Goal: Information Seeking & Learning: Learn about a topic

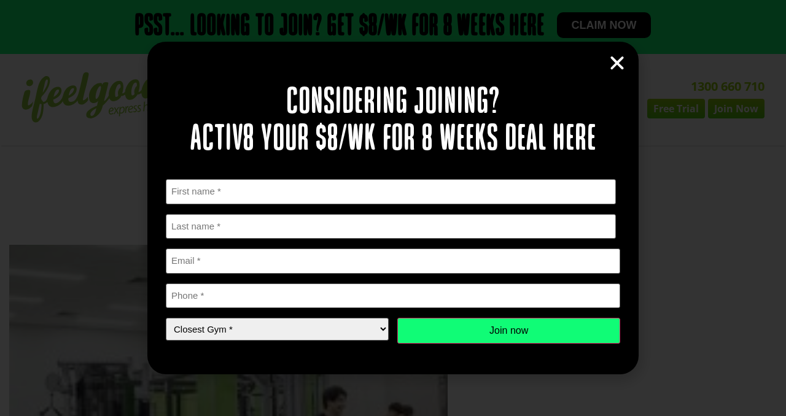
click at [626, 71] on div "Considering joining? Activ8 your $8/wk for 8 weeks deal here " * " indicates re…" at bounding box center [392, 208] width 491 height 333
click at [623, 64] on icon "Close" at bounding box center [617, 63] width 18 height 18
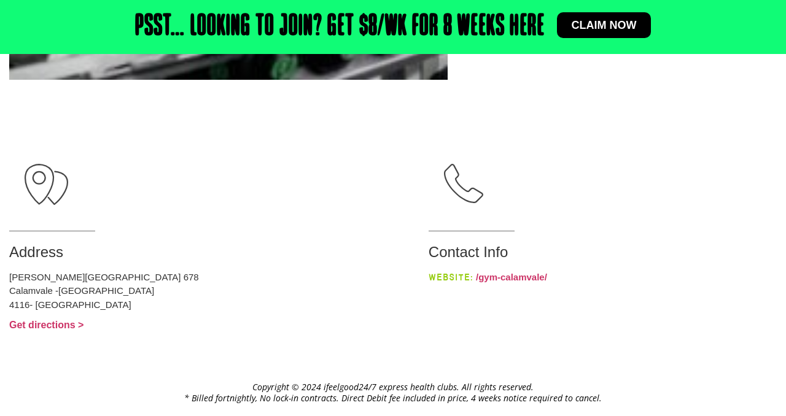
scroll to position [626, 0]
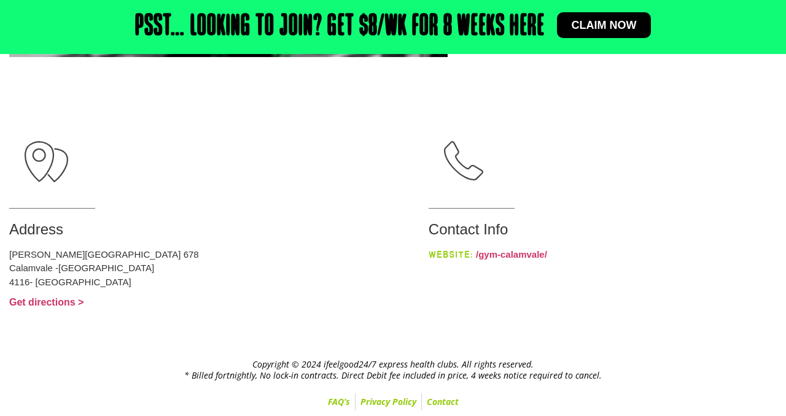
click at [454, 260] on li "Website: /gym-[GEOGRAPHIC_DATA]/" at bounding box center [603, 255] width 348 height 14
click at [476, 252] on link "/gym-calamvale/" at bounding box center [511, 254] width 71 height 10
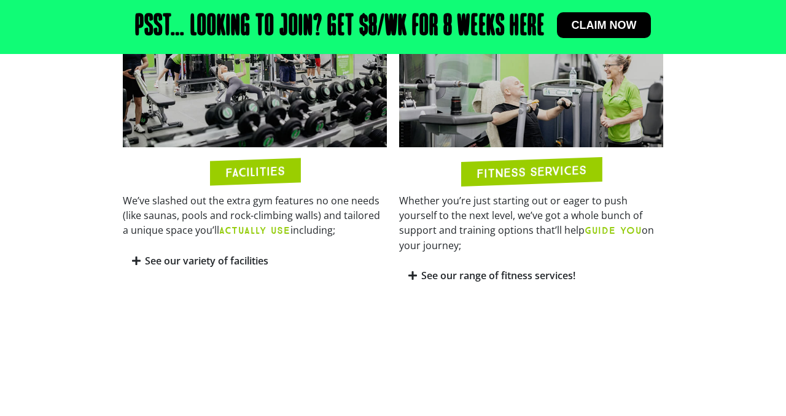
scroll to position [670, 0]
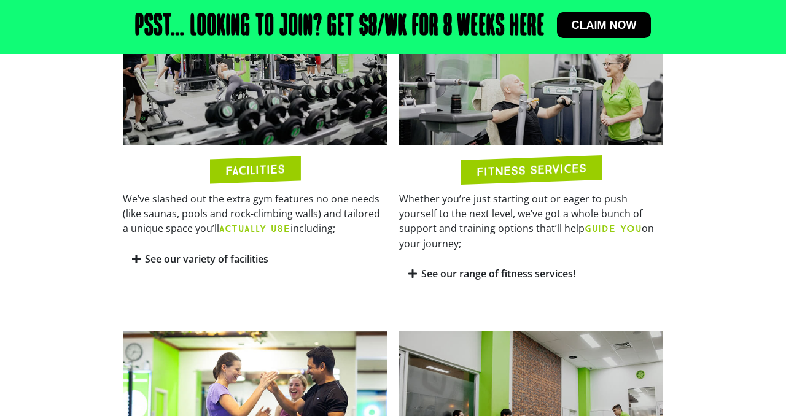
click at [225, 258] on link "See our variety of facilities" at bounding box center [206, 259] width 123 height 14
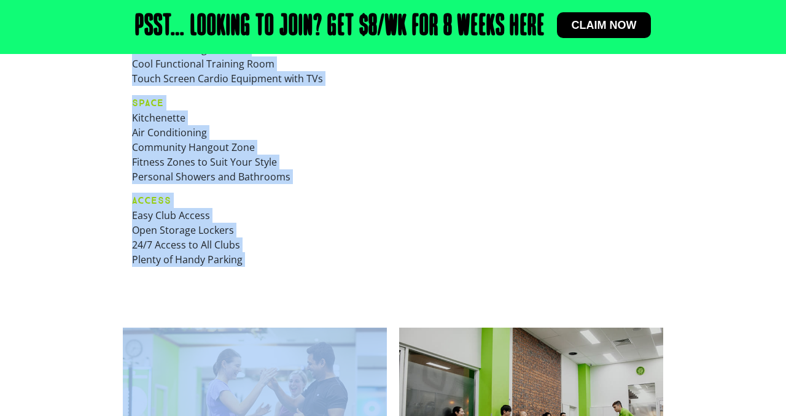
scroll to position [1048, 0]
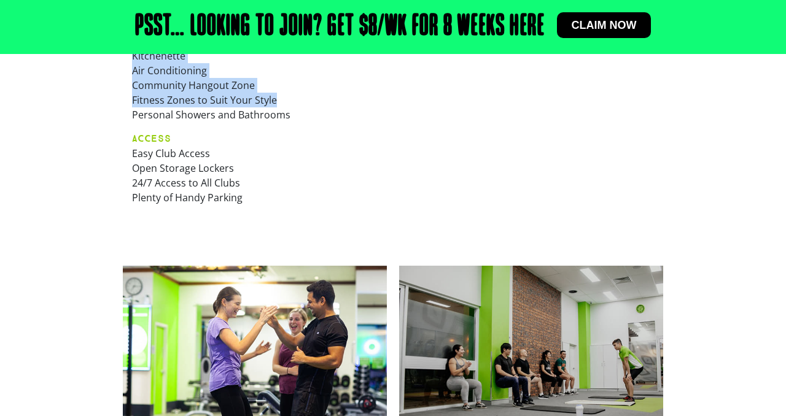
drag, startPoint x: 128, startPoint y: 99, endPoint x: 303, endPoint y: 101, distance: 174.4
click at [303, 101] on div "GEAR Platform Power Rocks Free weights Dumbbells (Up to 50kg) Pin-loaded Weight…" at bounding box center [255, 59] width 264 height 327
copy div "GEAR Platform Power Rocks Free weights Dumbbells (Up to 50kg) Pin-loaded Weight…"
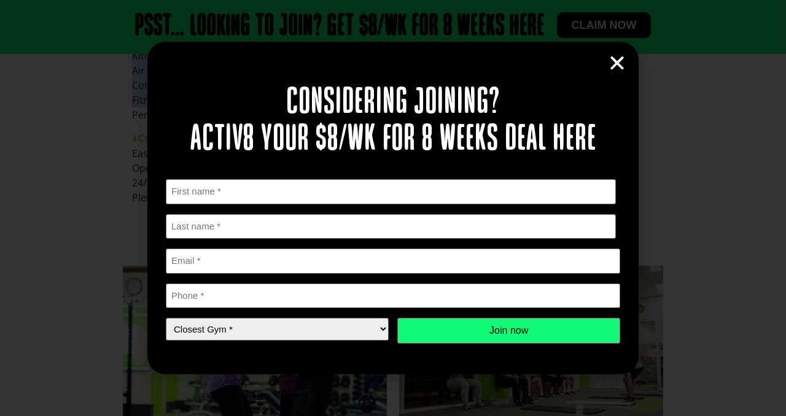
click at [616, 64] on icon "Close" at bounding box center [617, 63] width 18 height 18
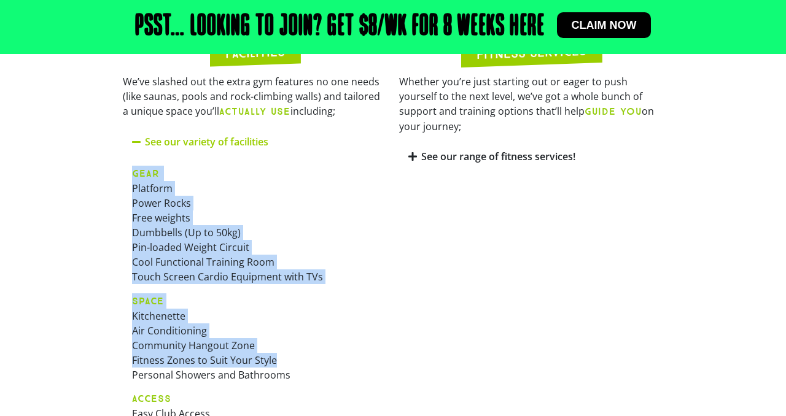
scroll to position [744, 0]
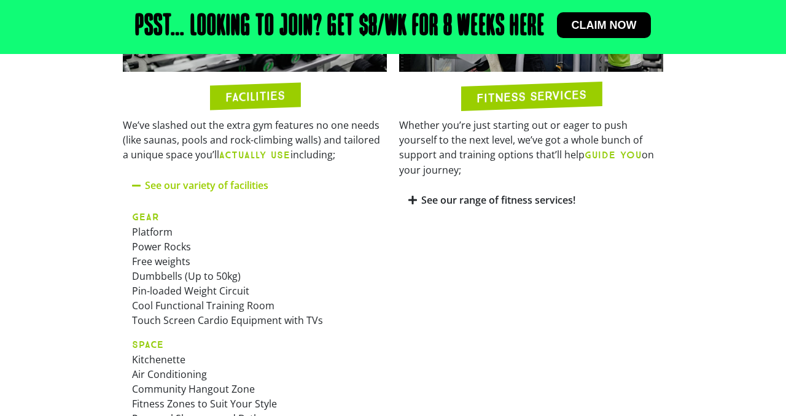
click at [141, 184] on icon at bounding box center [137, 186] width 10 height 10
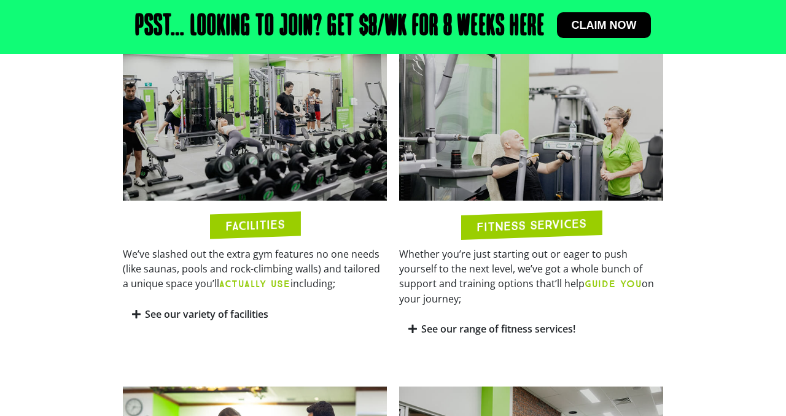
scroll to position [633, 0]
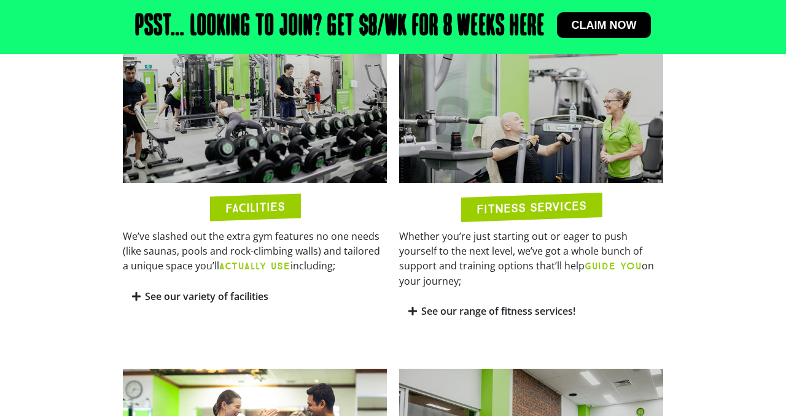
click at [493, 305] on link "See our range of fitness services!" at bounding box center [498, 312] width 154 height 14
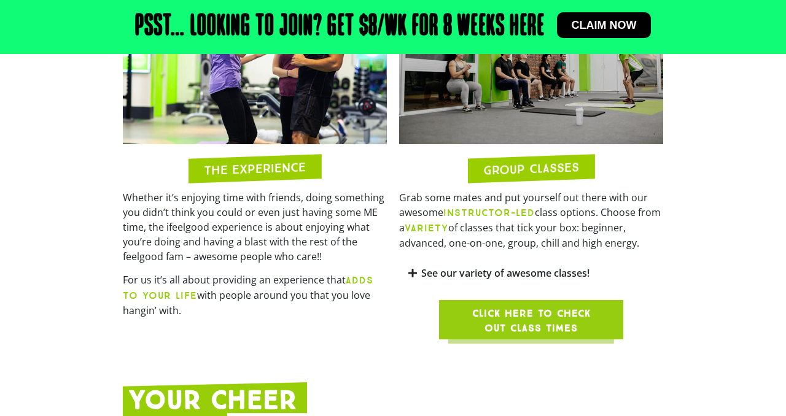
scroll to position [1171, 0]
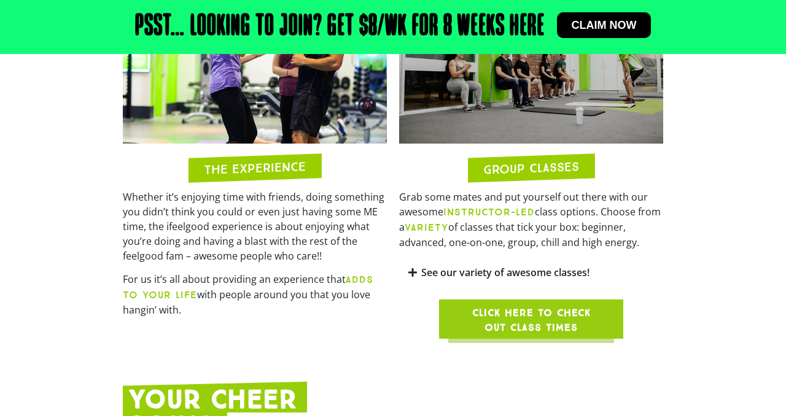
click at [500, 266] on link "See our variety of awesome classes!" at bounding box center [505, 273] width 168 height 14
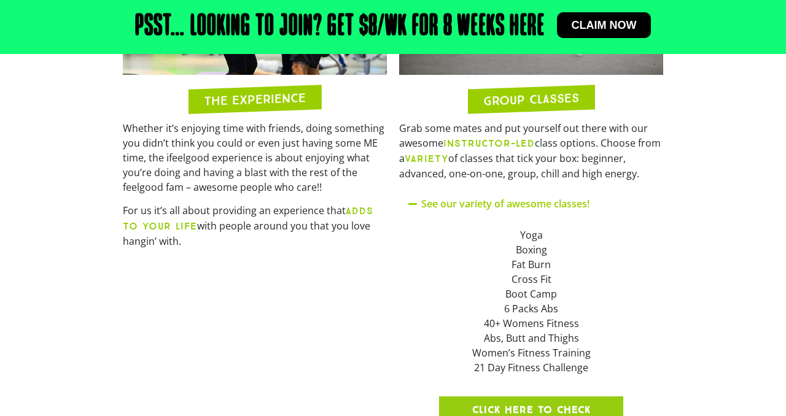
scroll to position [1203, 0]
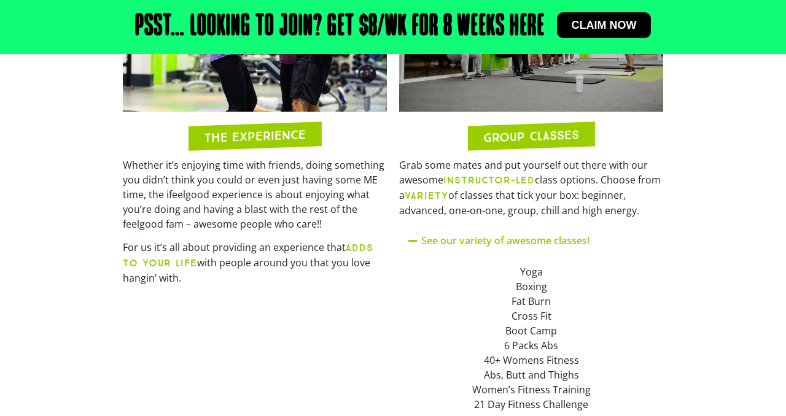
click at [489, 234] on link "See our variety of awesome classes!" at bounding box center [505, 241] width 168 height 14
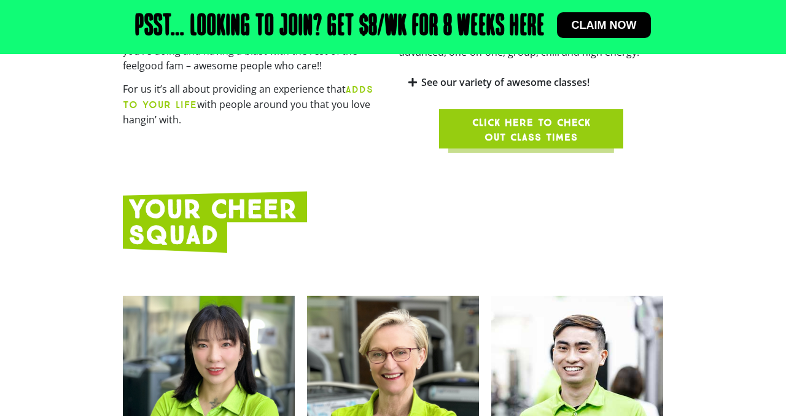
scroll to position [1360, 0]
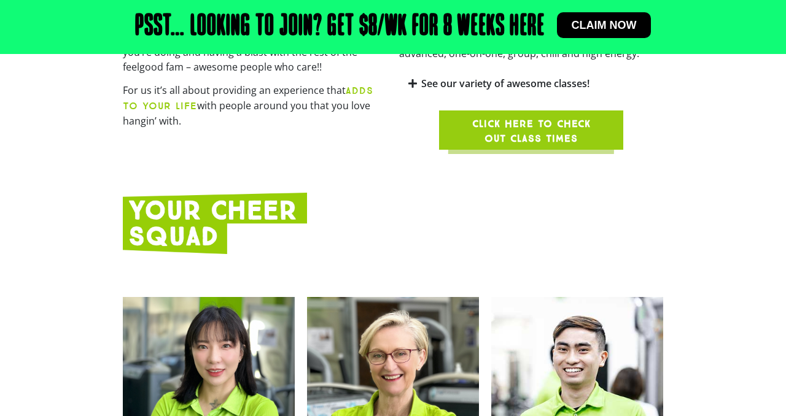
click at [473, 125] on span "Click here to check out class times" at bounding box center [530, 131] width 125 height 29
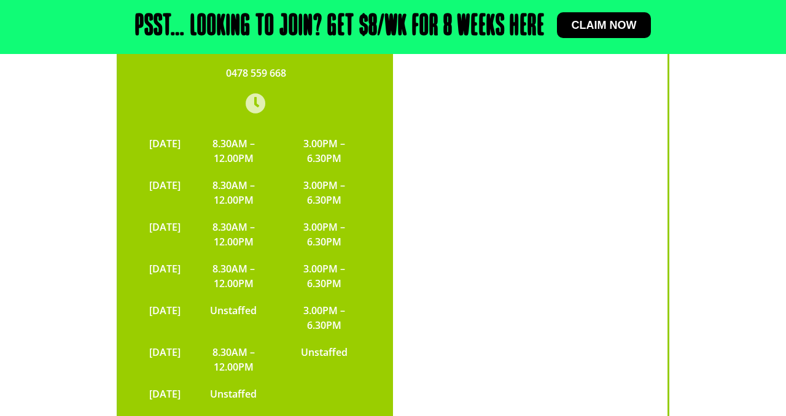
scroll to position [3125, 0]
